Goal: Task Accomplishment & Management: Use online tool/utility

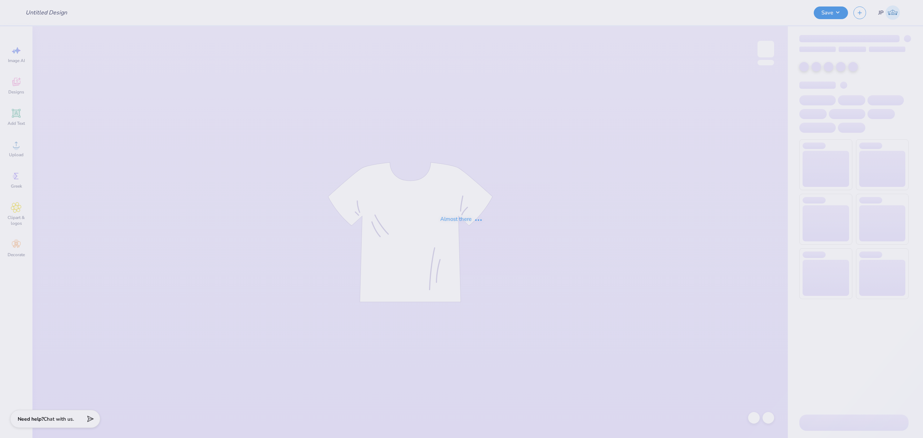
type input "Football Drop"
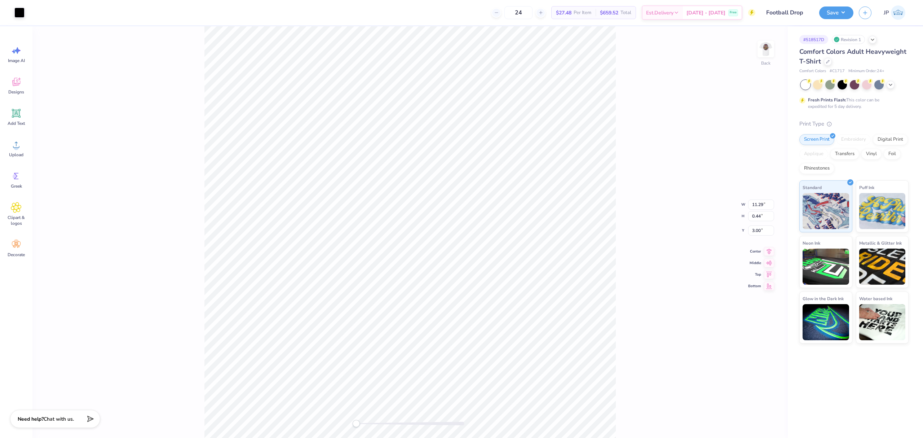
type input "0.57"
click at [375, 420] on div "Back" at bounding box center [409, 231] width 755 height 411
drag, startPoint x: 360, startPoint y: 423, endPoint x: 375, endPoint y: 420, distance: 15.7
click at [375, 421] on div at bounding box center [410, 423] width 108 height 4
click at [312, 415] on div "Back" at bounding box center [409, 231] width 755 height 411
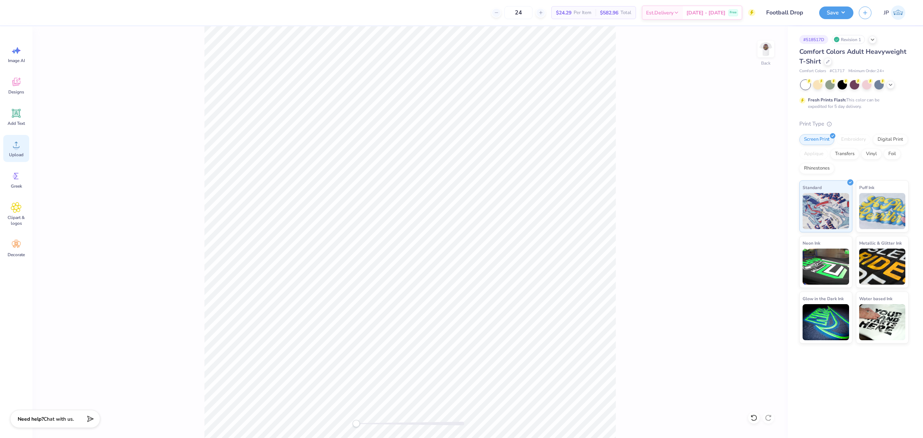
click at [19, 152] on span "Upload" at bounding box center [16, 155] width 14 height 6
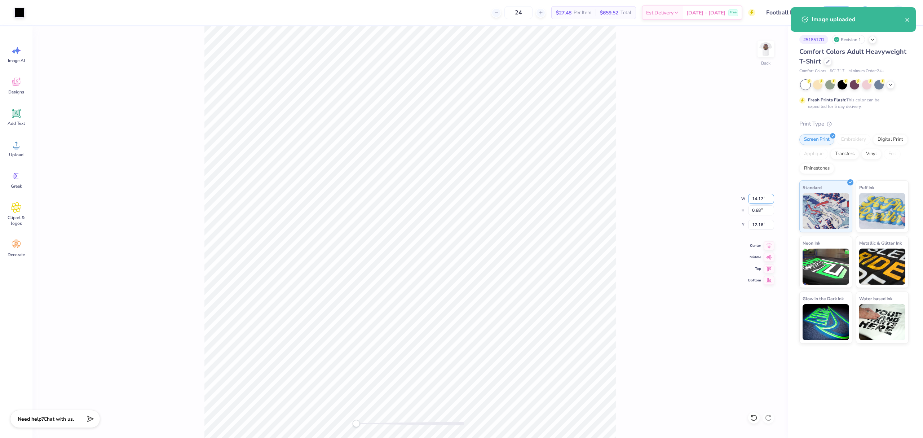
click at [757, 199] on input "14.17" at bounding box center [761, 199] width 26 height 10
type input "11.00"
type input "0.53"
click at [749, 222] on input "12.24" at bounding box center [761, 225] width 26 height 10
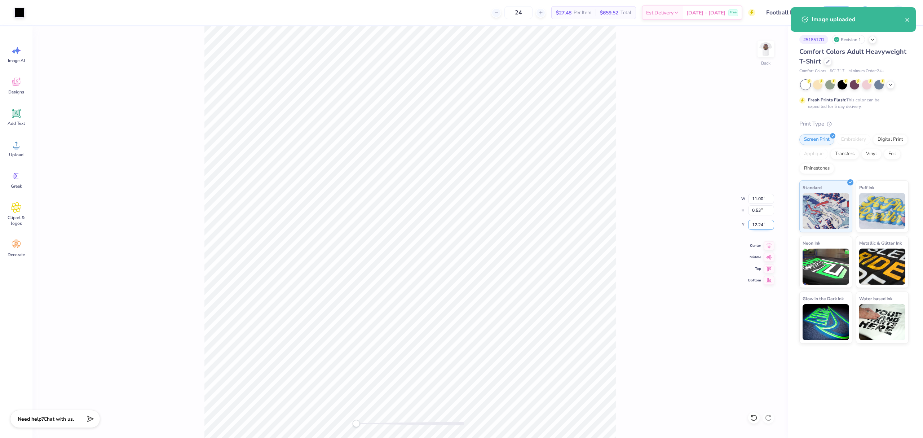
click at [749, 222] on input "12.24" at bounding box center [761, 225] width 26 height 10
type input "3"
click at [769, 47] on img at bounding box center [765, 49] width 29 height 29
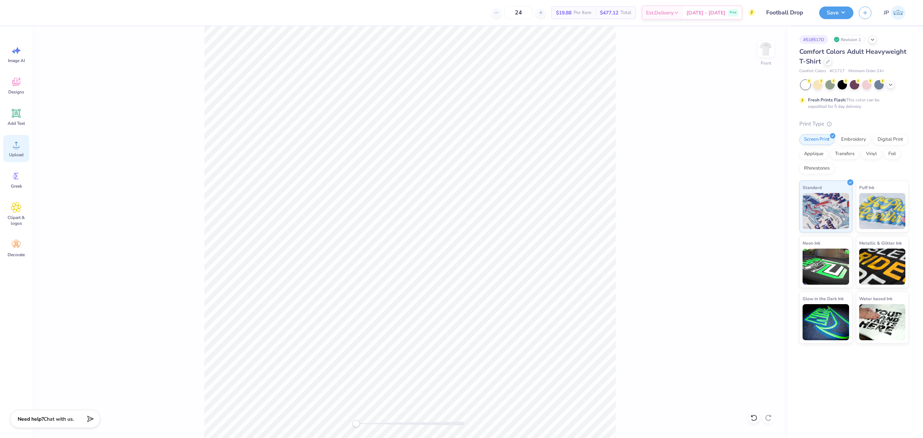
click at [14, 143] on icon at bounding box center [16, 144] width 11 height 11
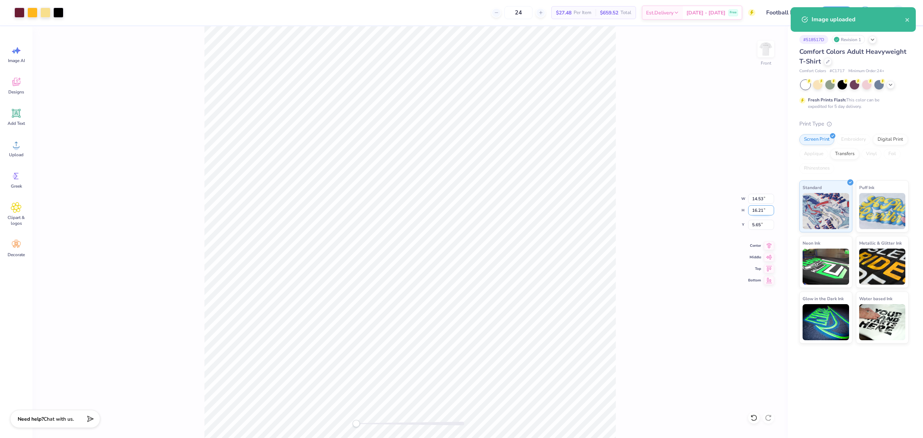
click at [759, 208] on input "16.21" at bounding box center [761, 210] width 26 height 10
click at [756, 195] on input "14.53" at bounding box center [761, 199] width 26 height 10
type input "11.00"
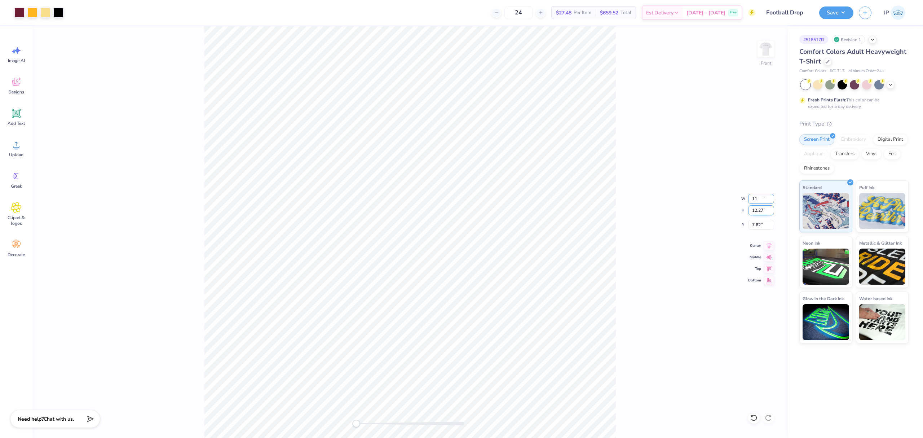
type input "12.27"
type input "7.62"
click at [755, 212] on input "12.27" at bounding box center [761, 210] width 26 height 10
click at [762, 195] on input "11.00" at bounding box center [761, 199] width 26 height 10
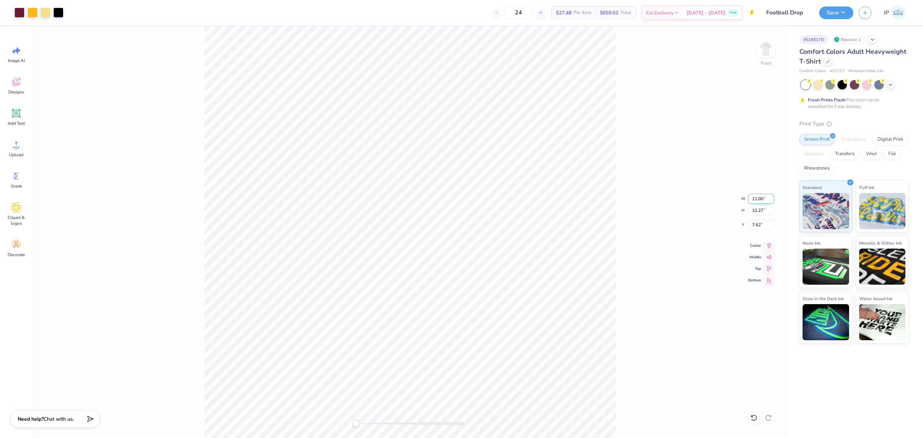
click at [759, 199] on input "11.00" at bounding box center [761, 199] width 26 height 10
type input "12.00"
type input "13.38"
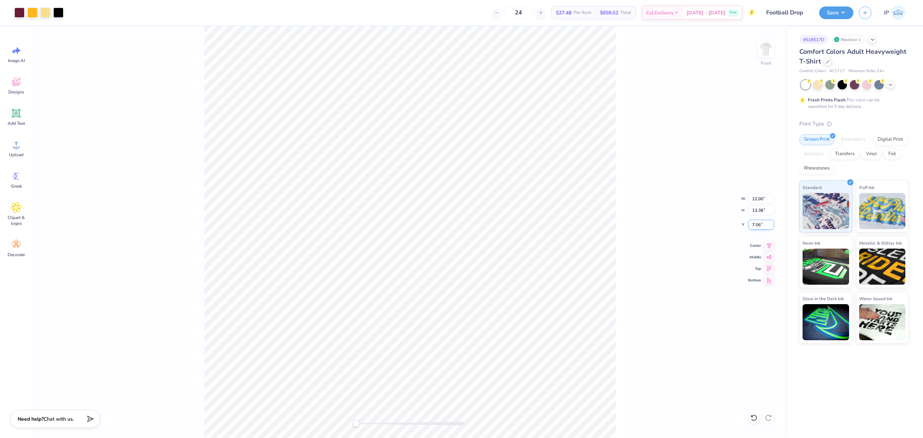
click at [754, 224] on input "7.06" at bounding box center [761, 225] width 26 height 10
type input "3"
click at [756, 46] on div "Front W 12.00 12.00 " H 13.38 13.38 " Y 3.00 3.00 " Center Middle Top Bottom" at bounding box center [409, 231] width 755 height 411
click at [761, 49] on img at bounding box center [765, 49] width 29 height 29
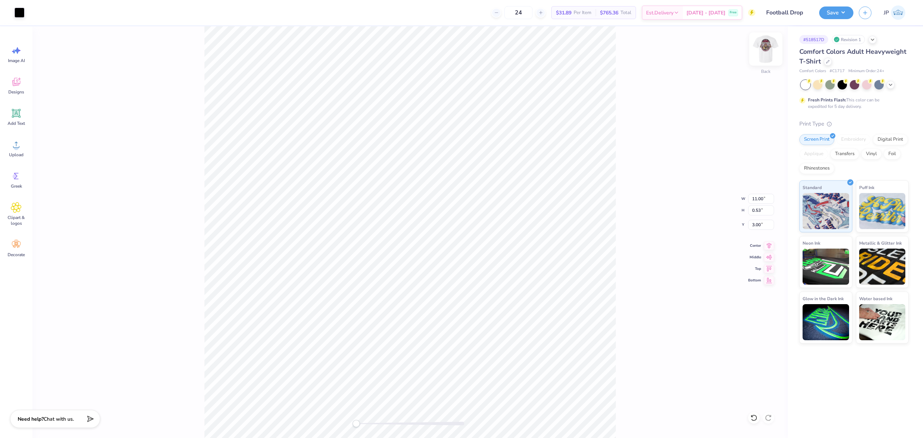
click at [766, 52] on img at bounding box center [765, 49] width 29 height 29
type input "11.18"
type input "0.54"
type input "5.39"
click at [841, 15] on button "Save" at bounding box center [836, 11] width 34 height 13
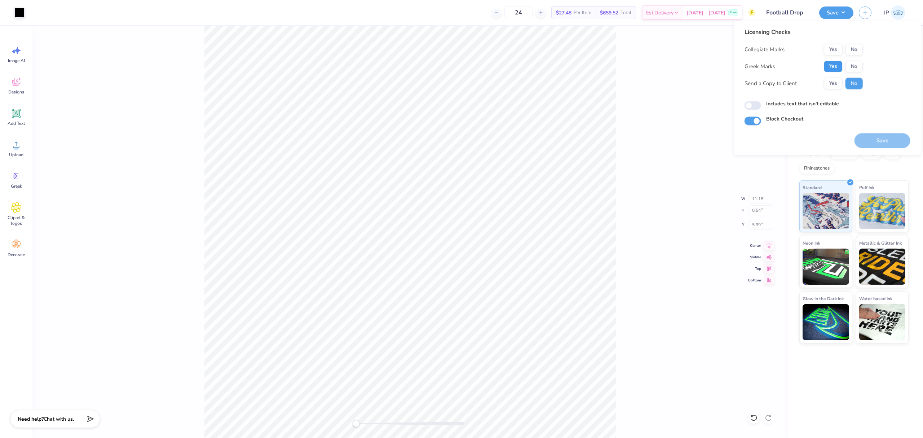
click at [833, 69] on button "Yes" at bounding box center [833, 67] width 19 height 12
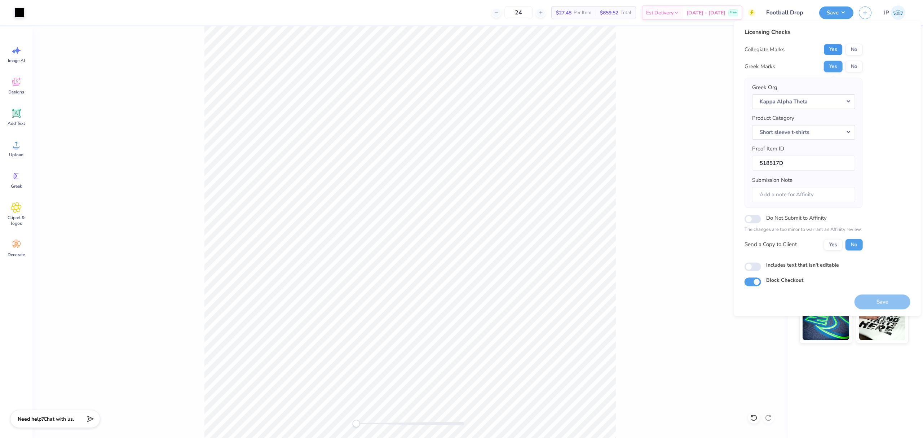
click at [834, 48] on button "Yes" at bounding box center [833, 50] width 19 height 12
click at [880, 300] on button "Save" at bounding box center [882, 301] width 56 height 15
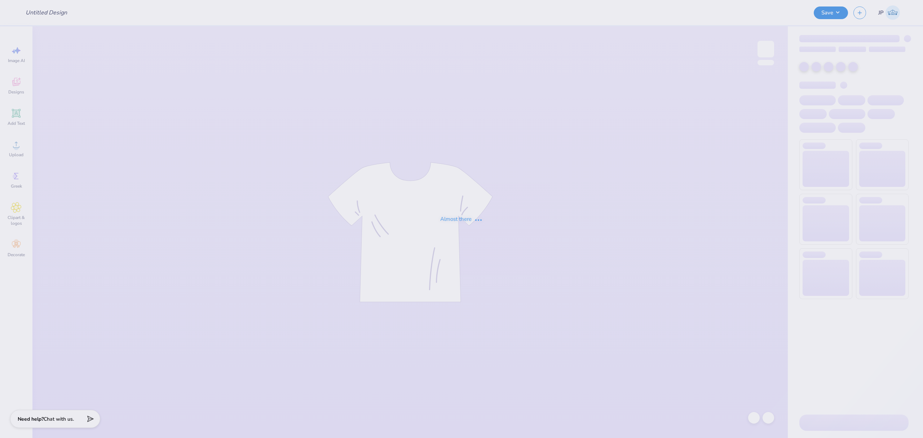
type input "APC designs 2"
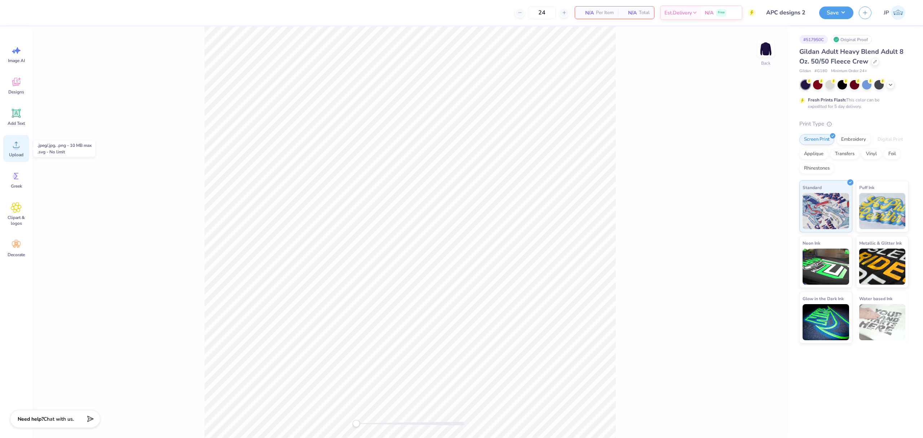
click at [21, 152] on span "Upload" at bounding box center [16, 155] width 14 height 6
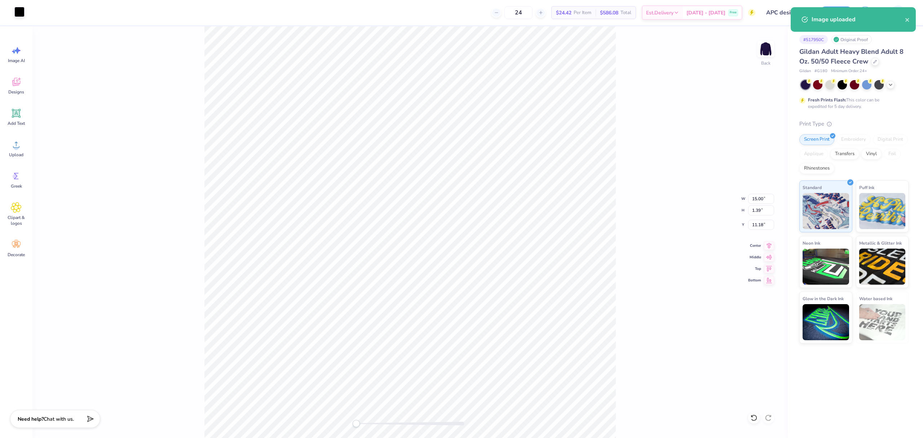
click at [19, 14] on div at bounding box center [19, 12] width 10 height 10
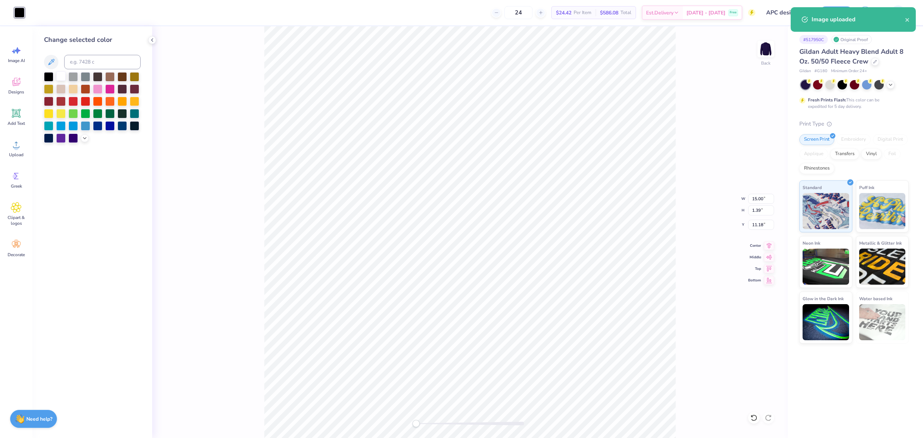
click at [61, 80] on div at bounding box center [60, 75] width 9 height 9
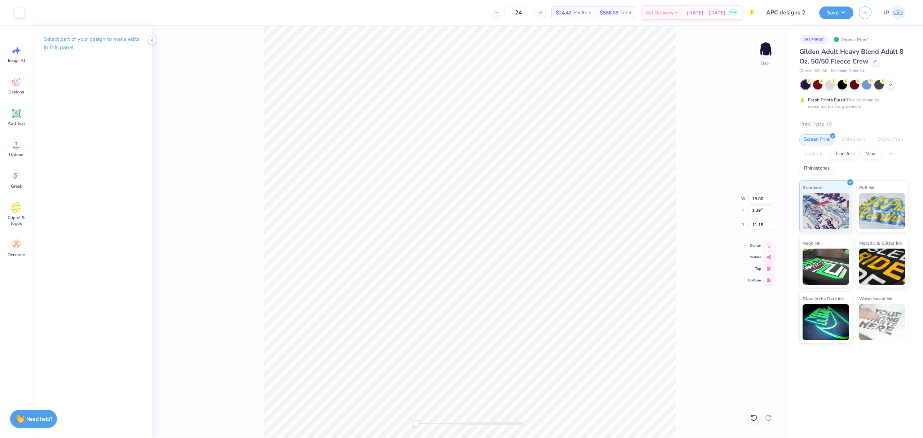
click at [754, 193] on div "Back W 15.00 15.00 " H 1.39 1.39 " Y 11.18 11.18 " Center [GEOGRAPHIC_DATA]" at bounding box center [470, 231] width 636 height 411
click at [753, 198] on input "15.00" at bounding box center [761, 199] width 26 height 10
type input "12.00"
type input "1.11"
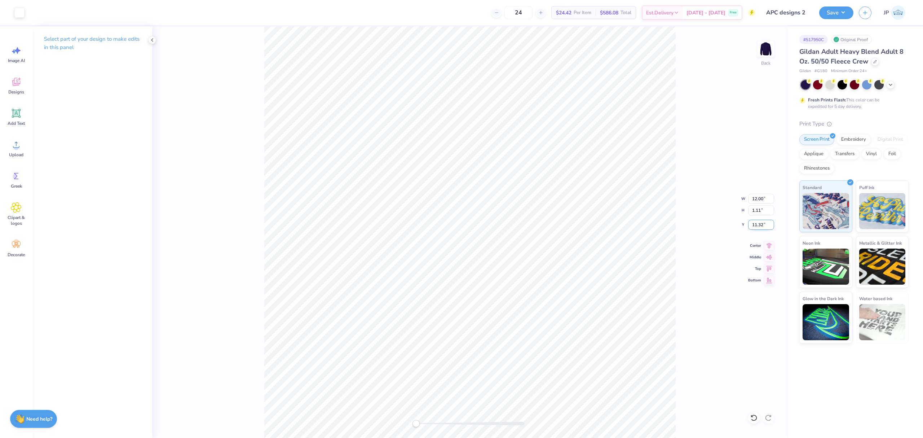
click at [762, 225] on input "11.32" at bounding box center [761, 225] width 26 height 10
type input "3"
click at [847, 10] on button "Save" at bounding box center [836, 11] width 34 height 13
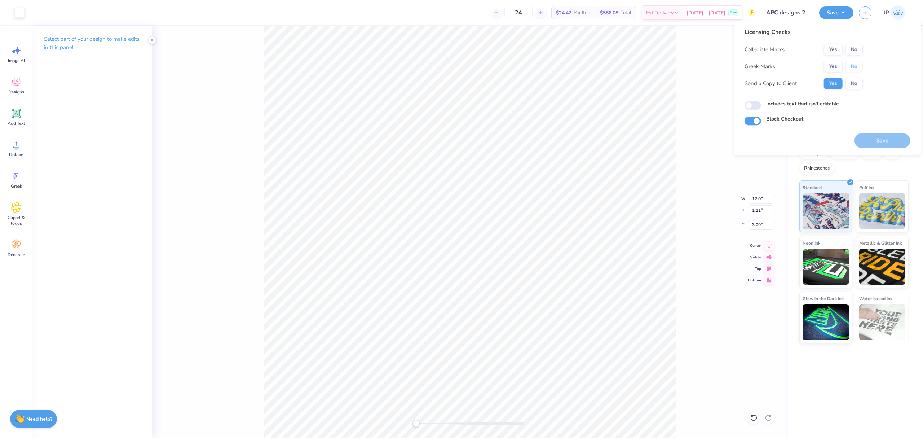
drag, startPoint x: 854, startPoint y: 64, endPoint x: 851, endPoint y: 56, distance: 8.4
click at [853, 63] on button "No" at bounding box center [853, 67] width 17 height 12
click at [851, 50] on button "No" at bounding box center [853, 50] width 17 height 12
click at [906, 142] on button "Save" at bounding box center [882, 140] width 56 height 15
